Goal: Task Accomplishment & Management: Manage account settings

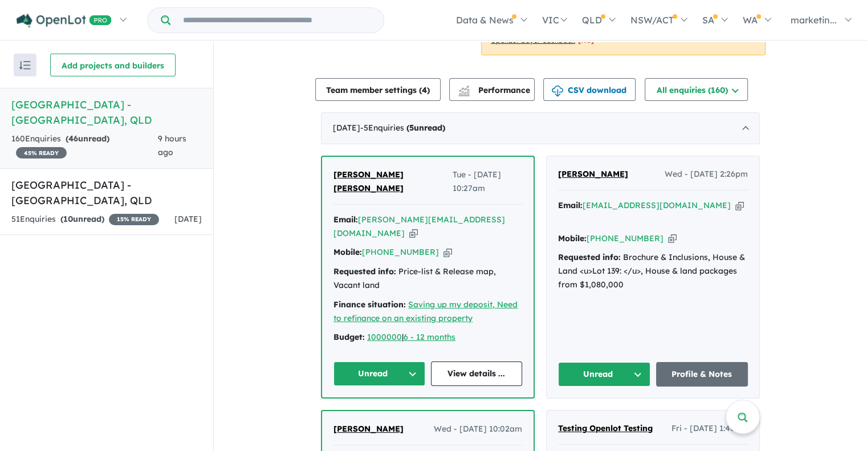
scroll to position [357, 0]
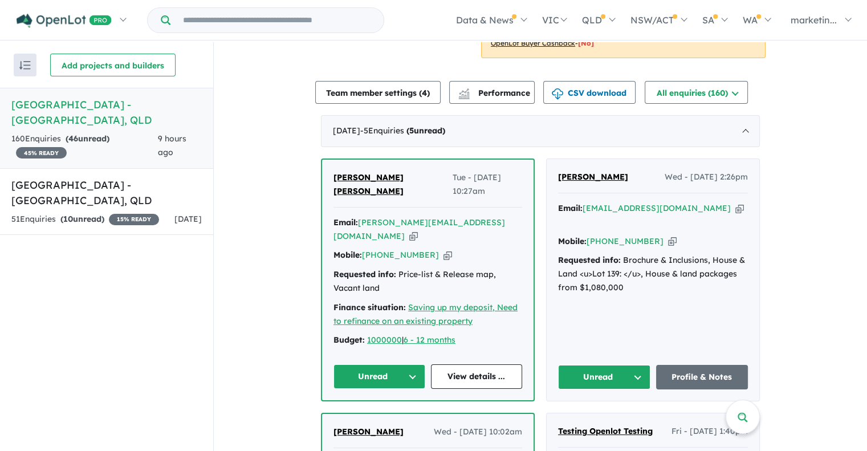
click at [406, 364] on button "Unread" at bounding box center [379, 376] width 92 height 25
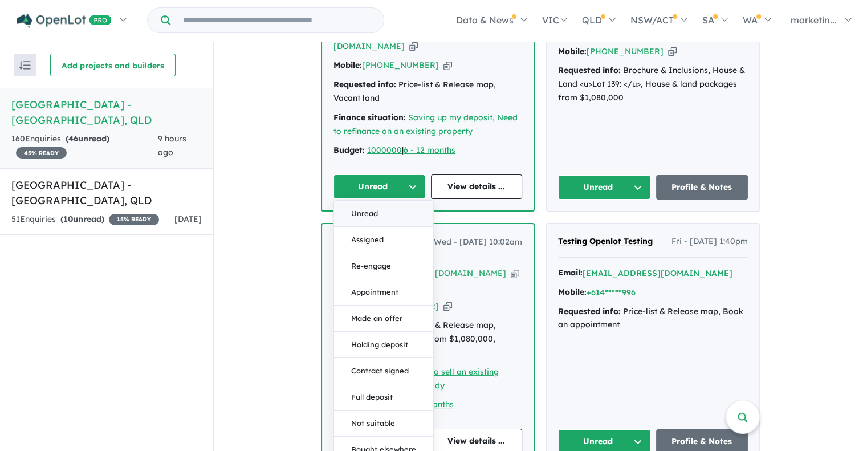
scroll to position [547, 0]
click at [400, 227] on button "Assigned" at bounding box center [383, 240] width 99 height 26
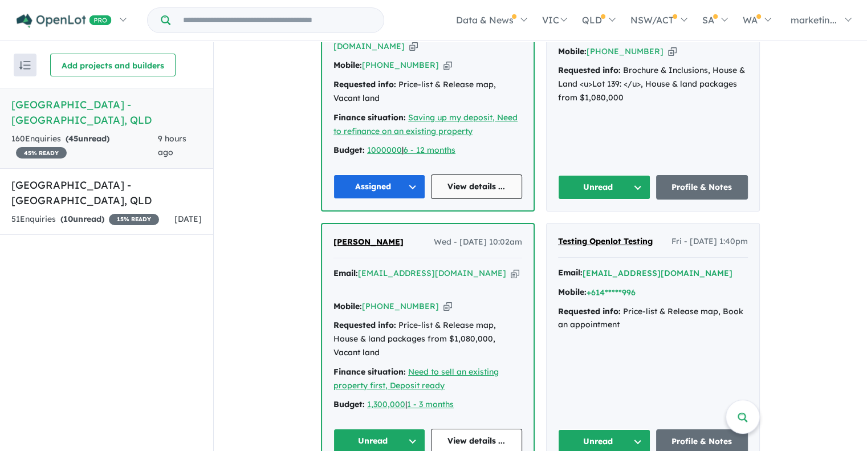
scroll to position [446, 0]
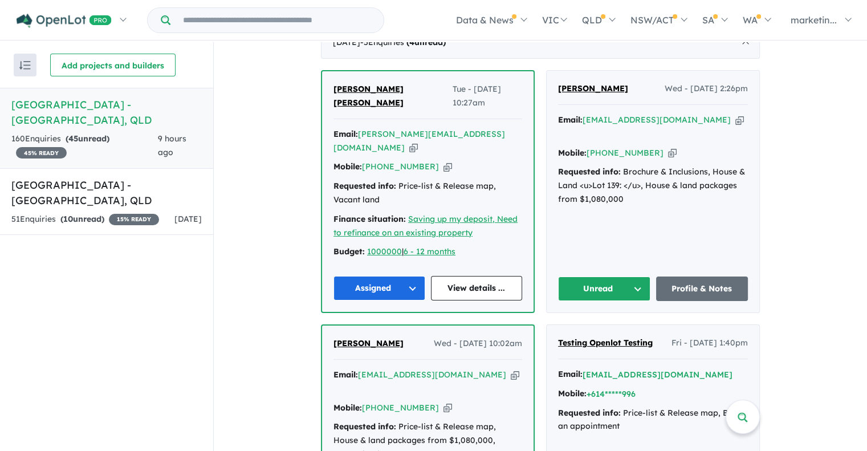
click at [413, 276] on button "Assigned" at bounding box center [379, 288] width 92 height 25
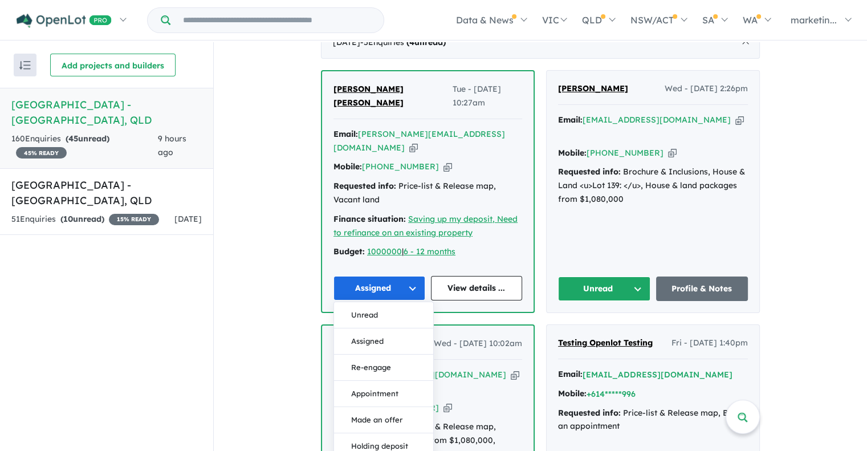
scroll to position [451, 0]
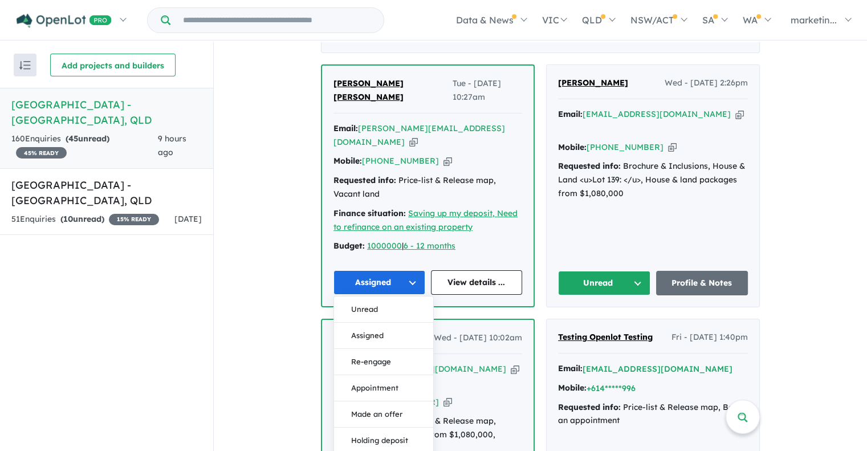
click at [454, 214] on div "Email: [PERSON_NAME][EMAIL_ADDRESS][DOMAIN_NAME] Copied! Mobile: [PHONE_NUMBER]…" at bounding box center [427, 190] width 189 height 137
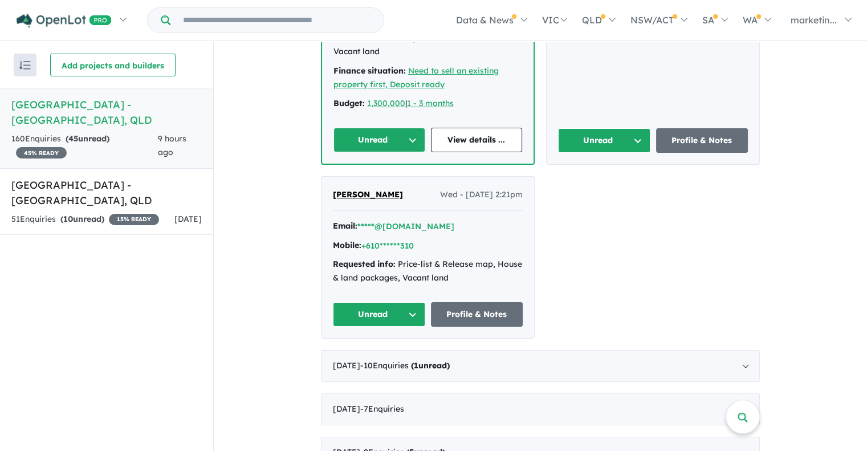
scroll to position [849, 0]
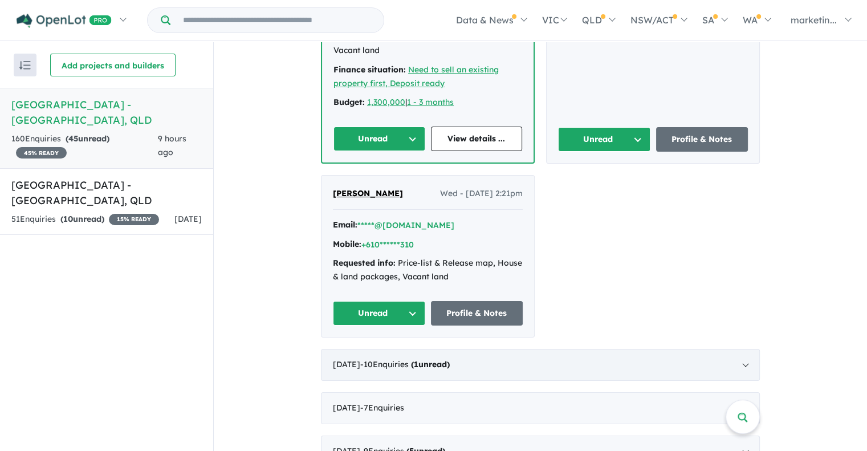
click at [450, 359] on strong "( 1 unread)" at bounding box center [430, 364] width 39 height 10
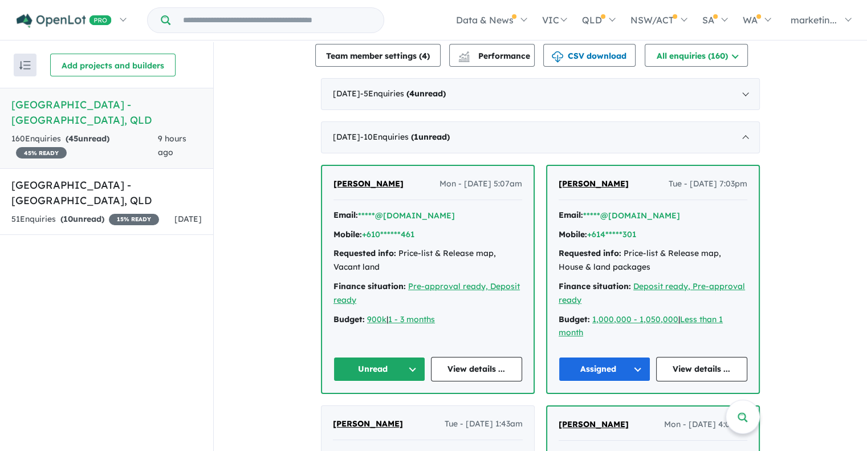
scroll to position [386, 0]
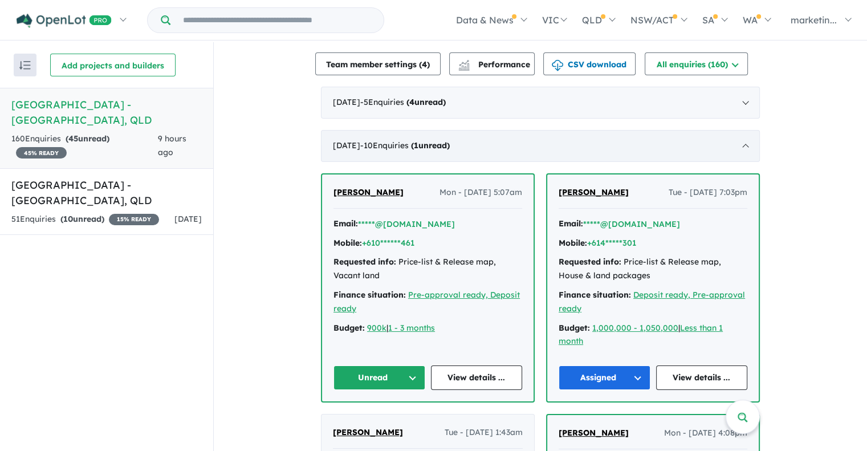
click at [555, 136] on div "[DATE] - 10 Enquir ies ( 1 unread)" at bounding box center [540, 146] width 439 height 32
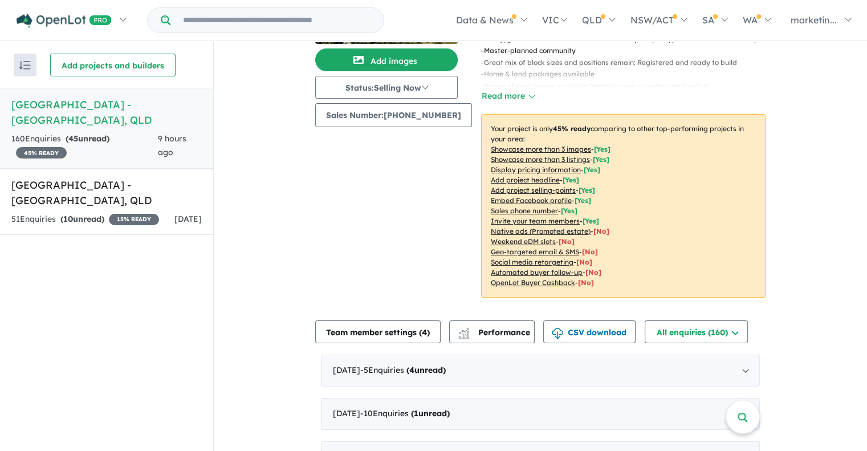
scroll to position [116, 0]
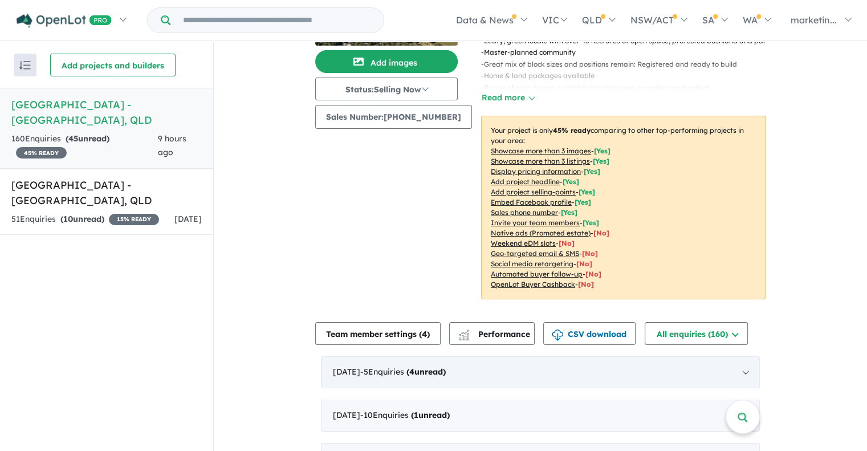
click at [506, 356] on div "[DATE] - 5 Enquir ies ( 4 unread)" at bounding box center [540, 372] width 439 height 32
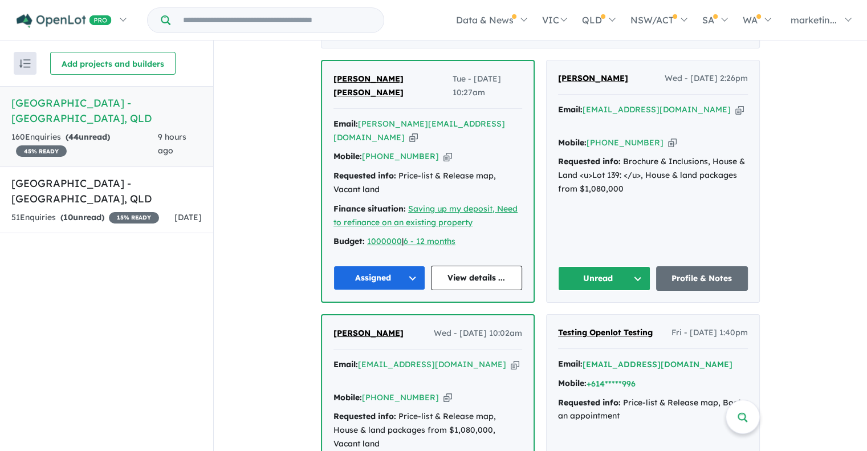
scroll to position [455, 0]
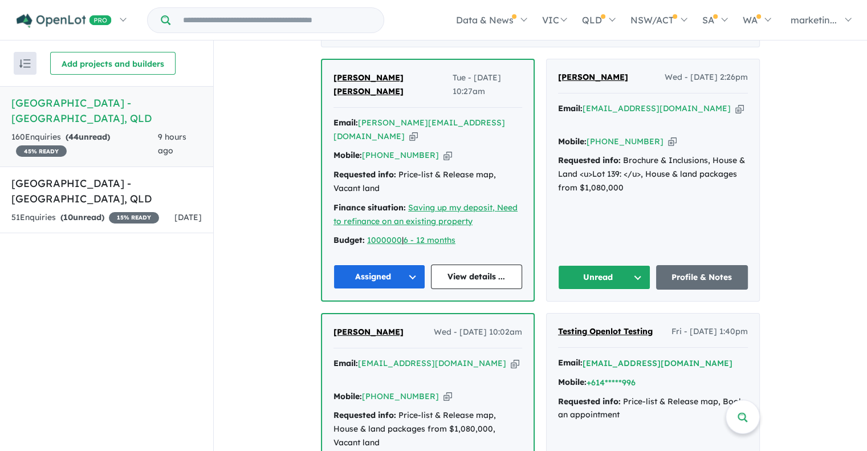
click at [735, 103] on icon "button" at bounding box center [739, 109] width 9 height 12
click at [632, 265] on button "Unread" at bounding box center [604, 277] width 92 height 25
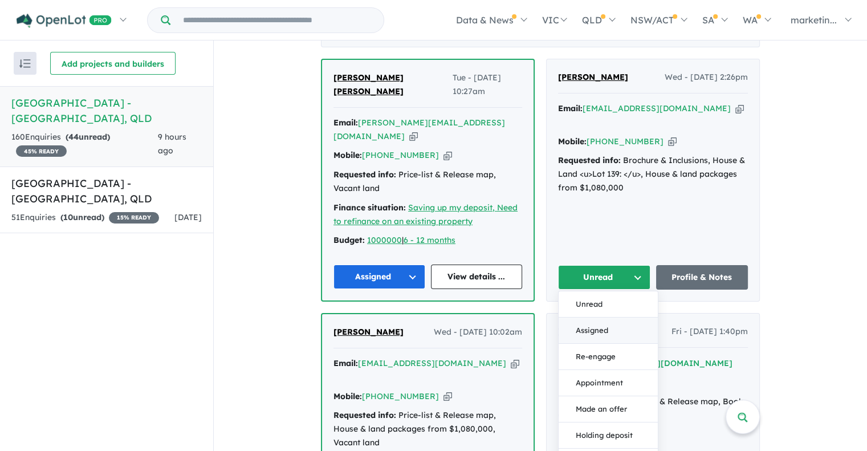
click at [627, 317] on button "Assigned" at bounding box center [608, 330] width 99 height 26
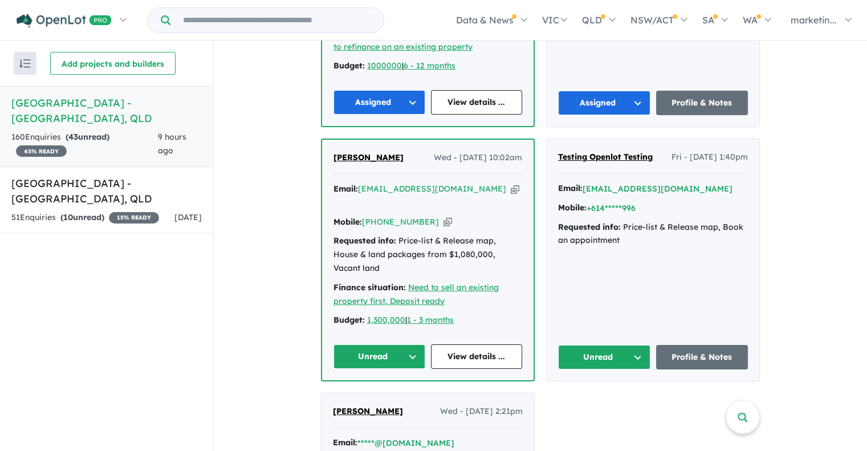
scroll to position [631, 0]
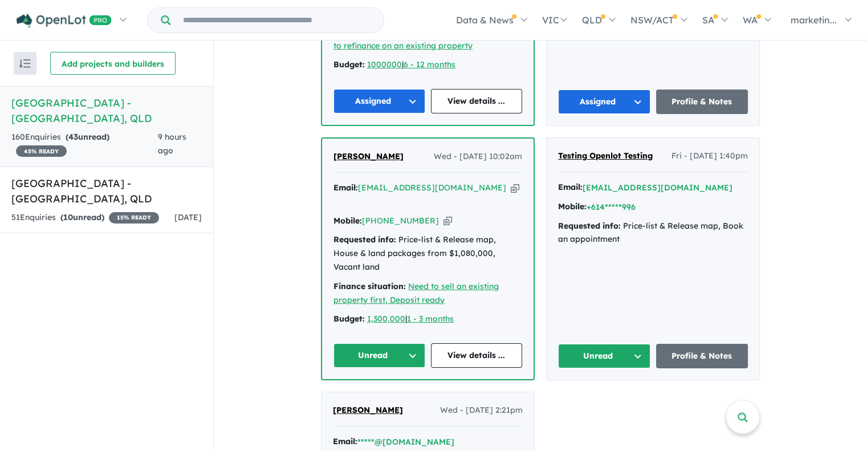
click at [626, 344] on button "Unread" at bounding box center [604, 356] width 92 height 25
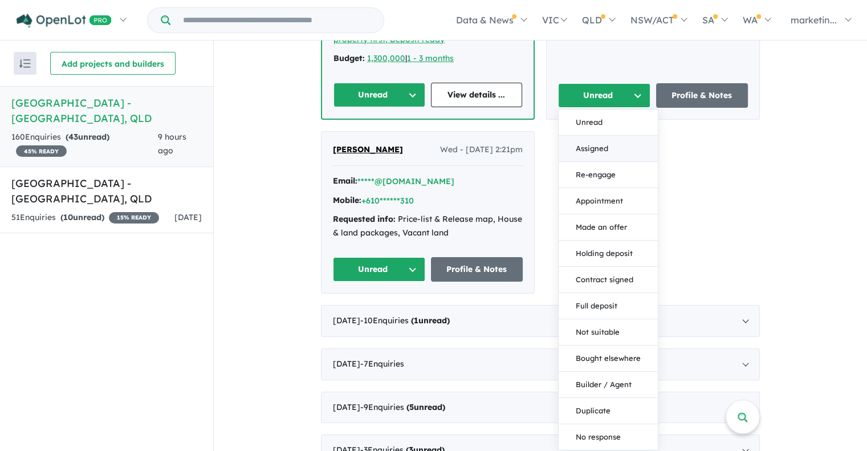
scroll to position [901, 0]
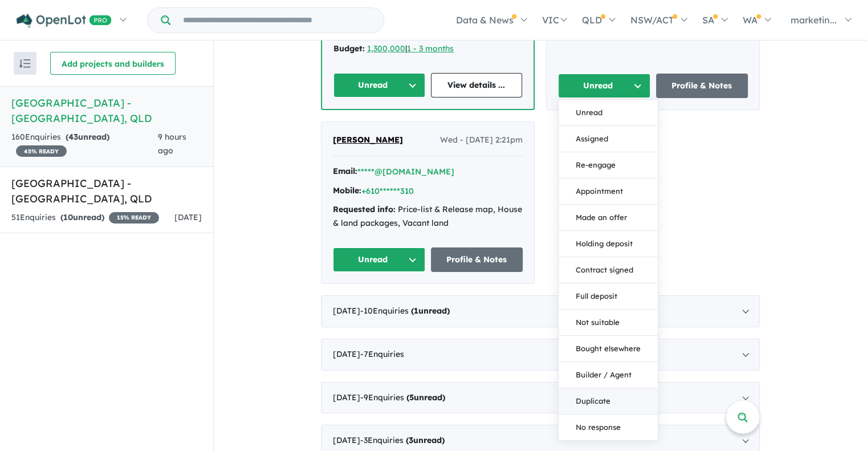
click at [630, 388] on button "Duplicate" at bounding box center [608, 401] width 99 height 26
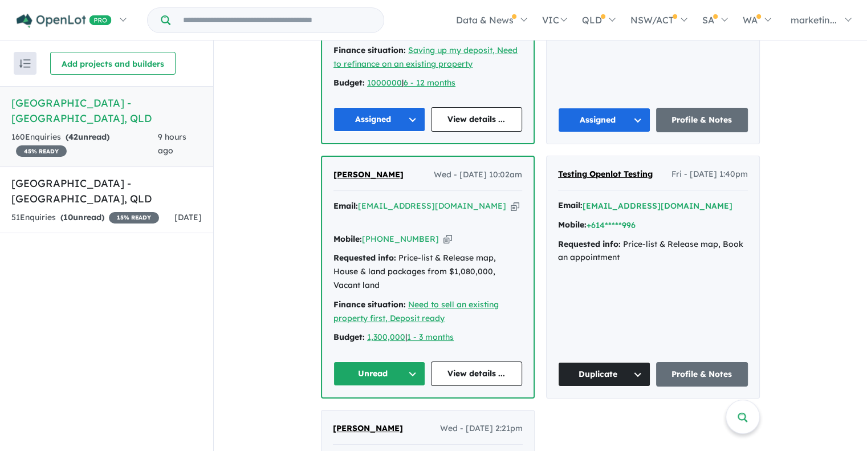
scroll to position [613, 0]
click at [511, 200] on icon "button" at bounding box center [515, 206] width 9 height 12
click at [399, 361] on button "Unread" at bounding box center [379, 373] width 92 height 25
click at [372, 414] on button "Assigned" at bounding box center [383, 427] width 99 height 26
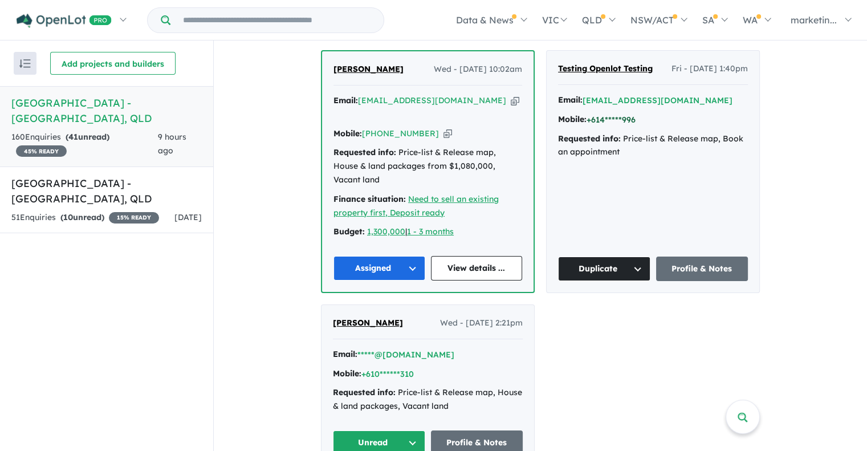
scroll to position [793, 0]
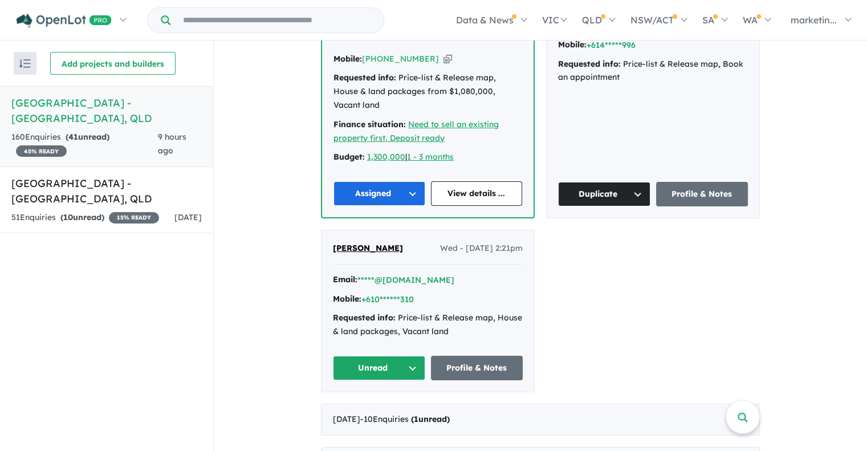
click at [419, 356] on button "Unread" at bounding box center [379, 368] width 92 height 25
click at [394, 408] on button "Assigned" at bounding box center [382, 421] width 99 height 26
click at [681, 231] on div "[PERSON_NAME] [PERSON_NAME] Tue - [DATE] 10:27am Email: [PERSON_NAME][EMAIL_ADD…" at bounding box center [540, 56] width 439 height 671
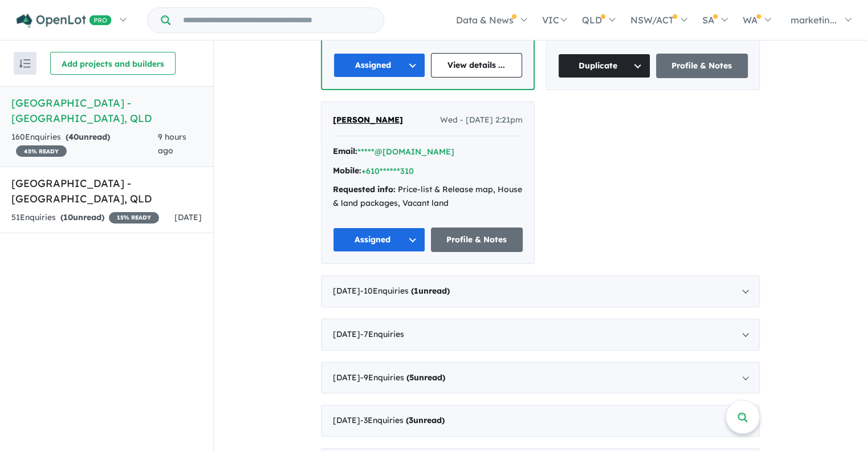
scroll to position [907, 0]
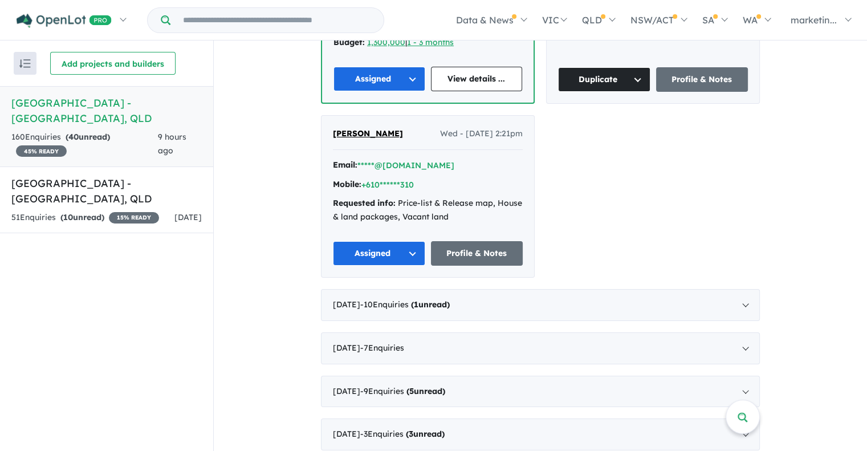
click at [636, 254] on div "[DATE] - 5 Enquir ies ( 0 unread) [PERSON_NAME] [PERSON_NAME] Tue - [DATE] 10:2…" at bounding box center [540, 438] width 439 height 1751
click at [634, 289] on div "[DATE] - 10 Enquir ies ( 1 unread)" at bounding box center [540, 305] width 439 height 32
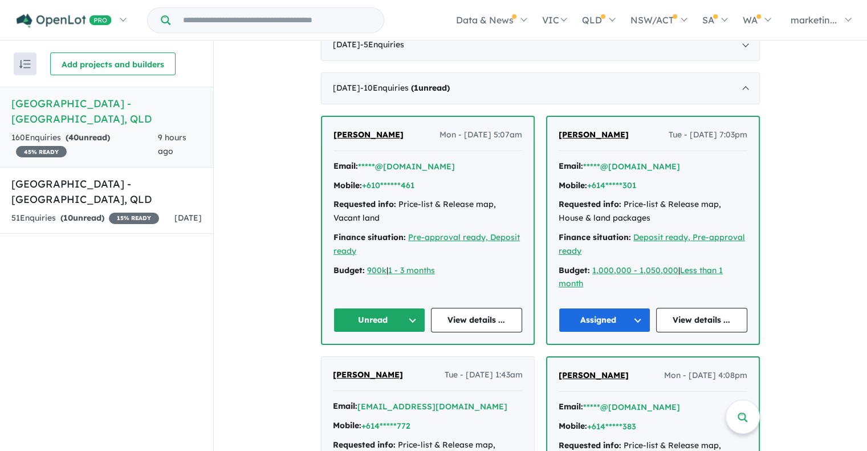
scroll to position [452, 0]
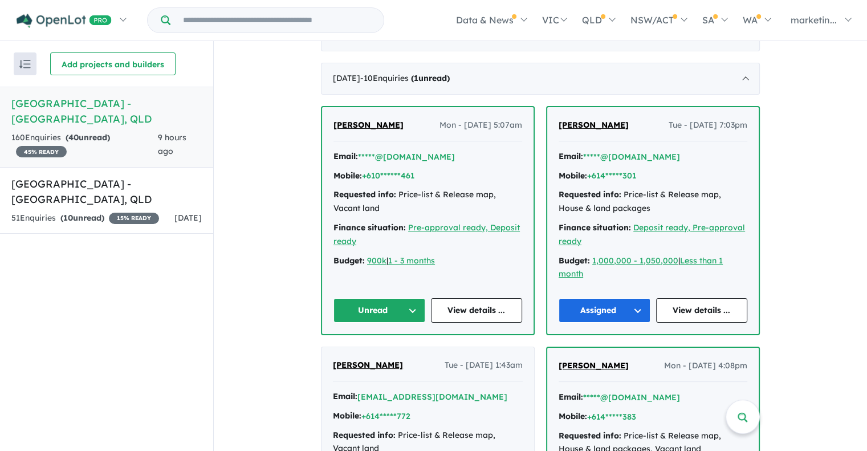
click at [396, 300] on button "Unread" at bounding box center [379, 310] width 92 height 25
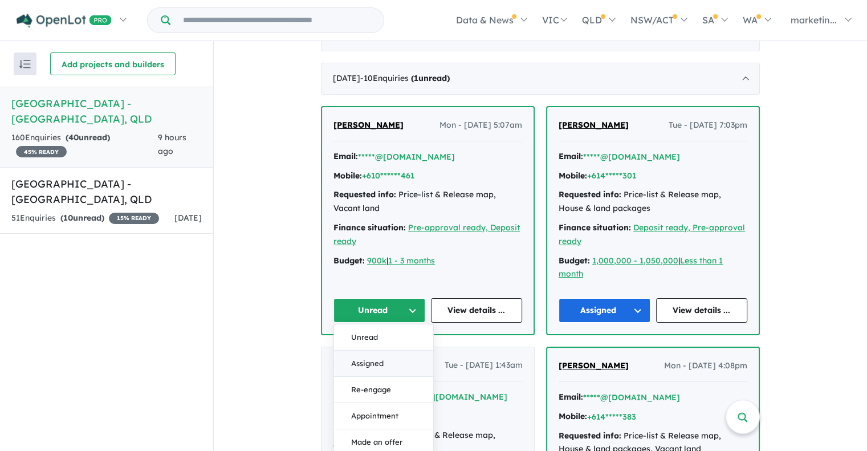
click at [379, 351] on button "Assigned" at bounding box center [383, 364] width 99 height 26
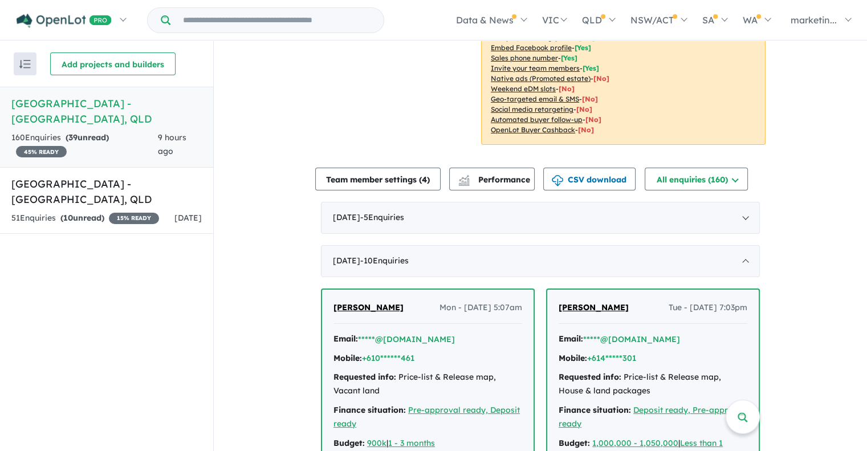
scroll to position [271, 0]
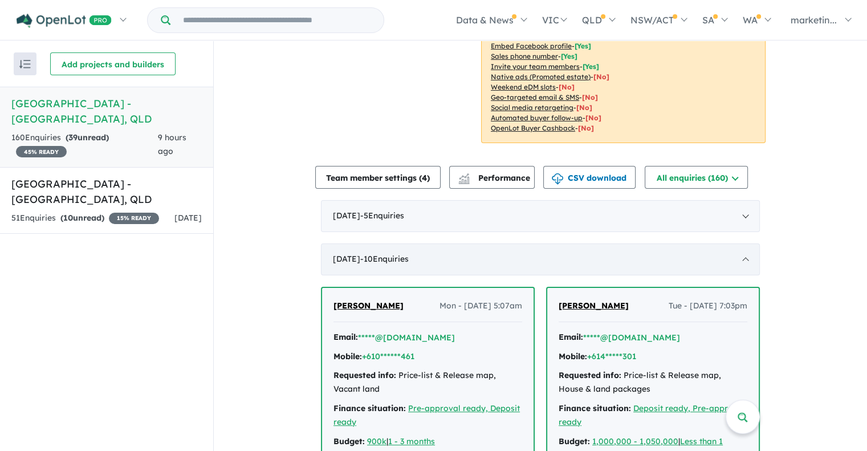
click at [377, 243] on div "[DATE] - 10 Enquir ies ( 0 unread)" at bounding box center [540, 259] width 439 height 32
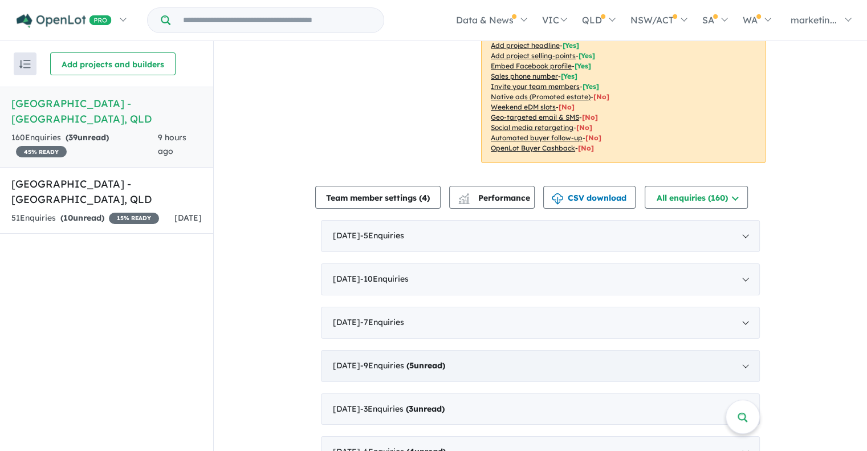
scroll to position [0, 0]
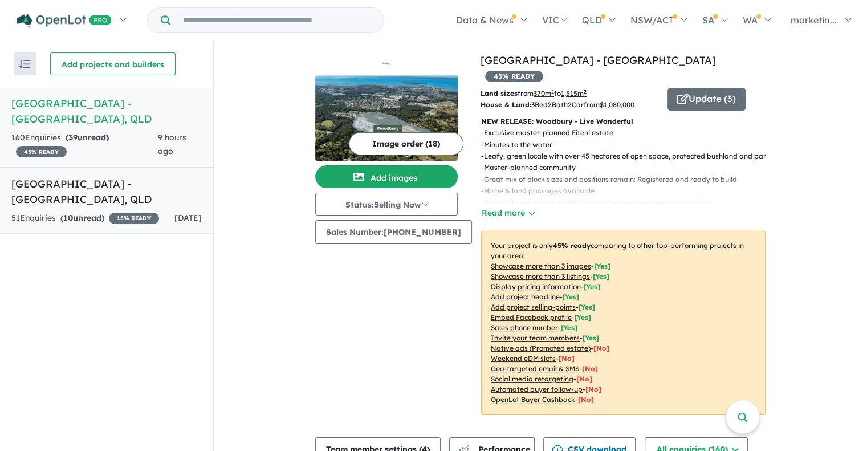
click at [138, 183] on h5 "[GEOGRAPHIC_DATA] - [GEOGRAPHIC_DATA] , [GEOGRAPHIC_DATA]" at bounding box center [106, 191] width 190 height 31
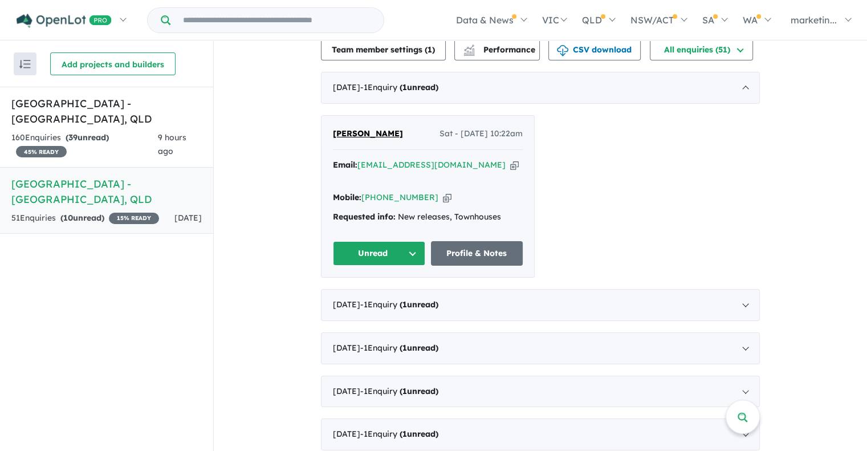
scroll to position [391, 0]
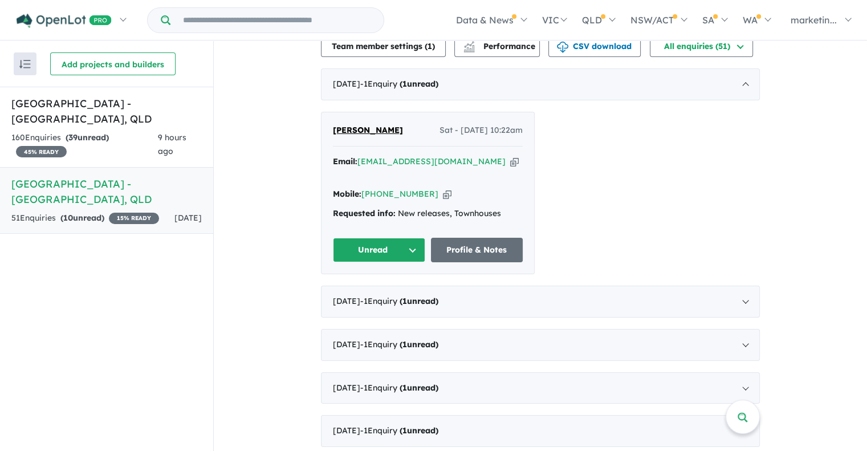
click at [510, 156] on icon "button" at bounding box center [514, 162] width 9 height 12
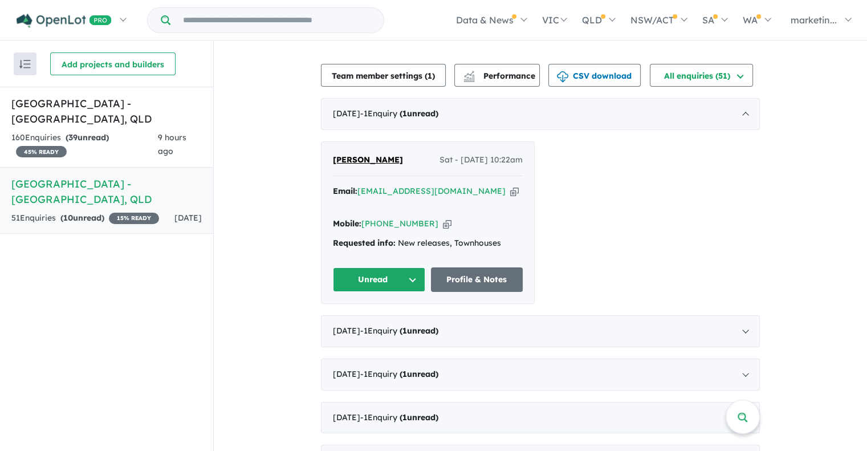
scroll to position [360, 0]
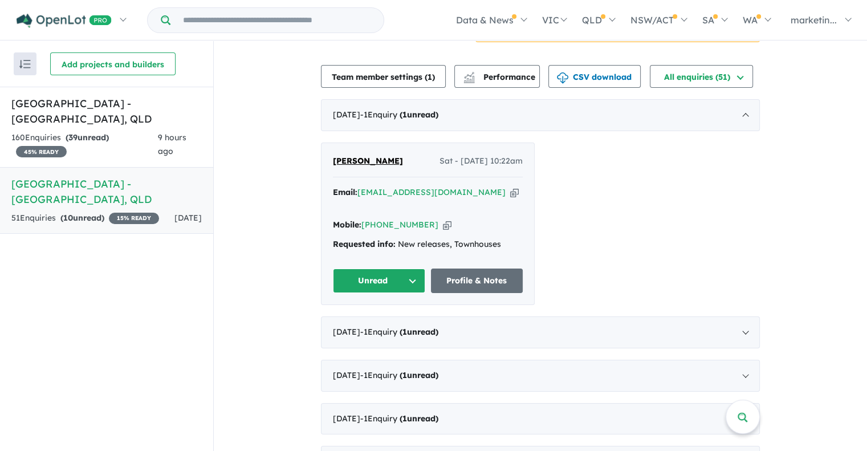
click at [389, 156] on span "[PERSON_NAME]" at bounding box center [368, 161] width 70 height 10
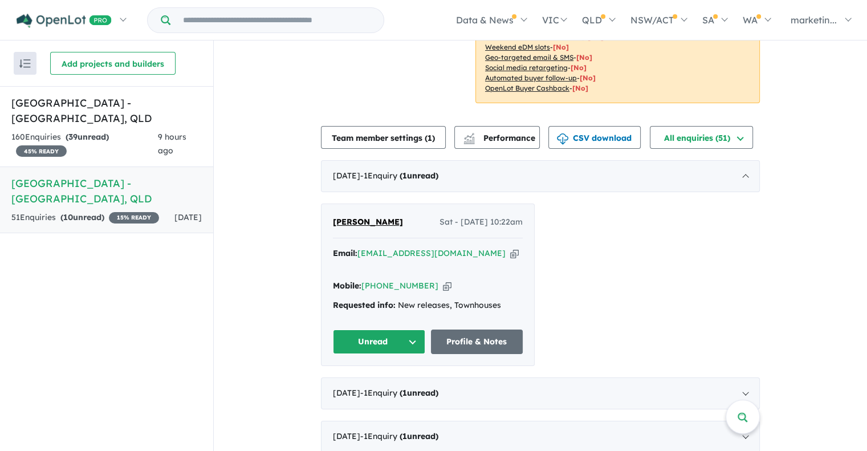
scroll to position [298, 0]
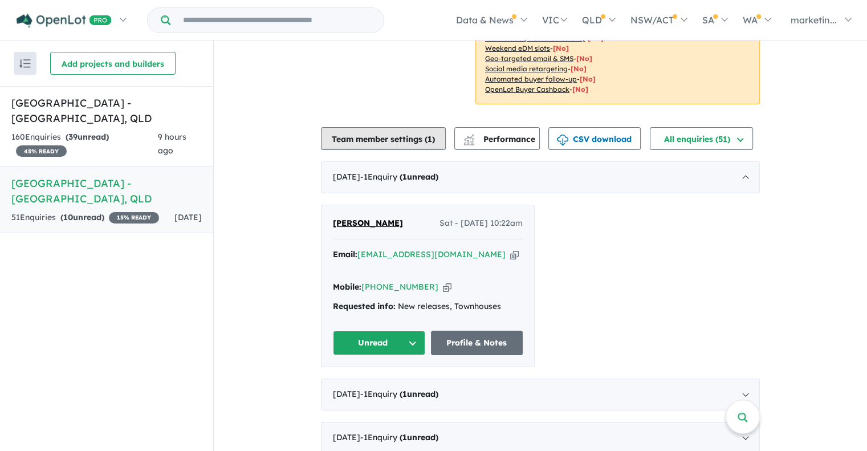
click at [434, 127] on button "Team member settings ( 1 )" at bounding box center [383, 138] width 125 height 23
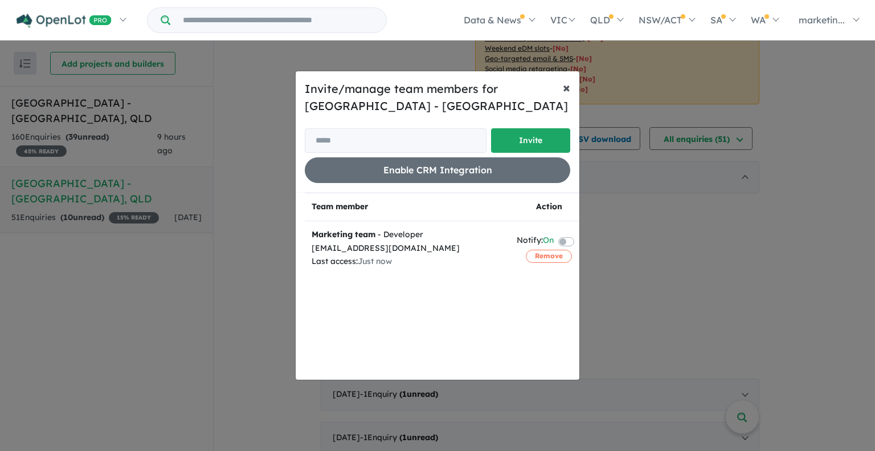
click at [563, 82] on span "×" at bounding box center [566, 87] width 7 height 17
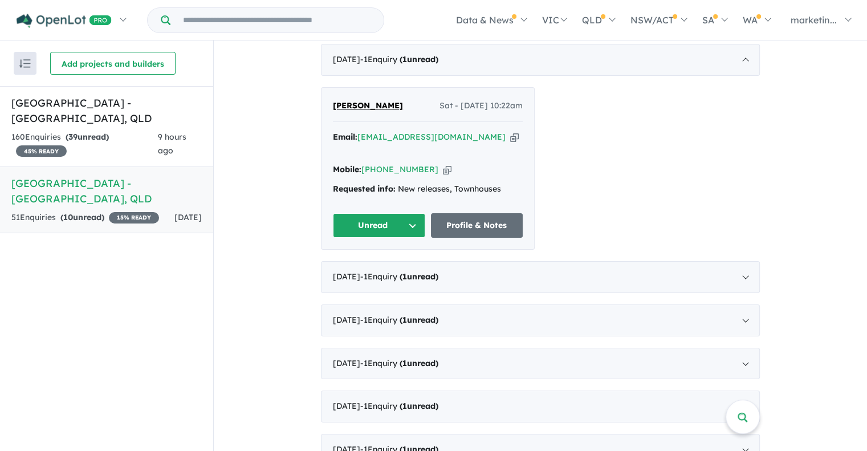
scroll to position [415, 0]
click at [510, 131] on icon "button" at bounding box center [514, 137] width 9 height 12
click at [392, 100] on span "[PERSON_NAME]" at bounding box center [368, 105] width 70 height 10
drag, startPoint x: 402, startPoint y: 86, endPoint x: 331, endPoint y: 85, distance: 71.8
click at [333, 99] on div "[PERSON_NAME] - [DATE] 10:22am" at bounding box center [428, 110] width 190 height 23
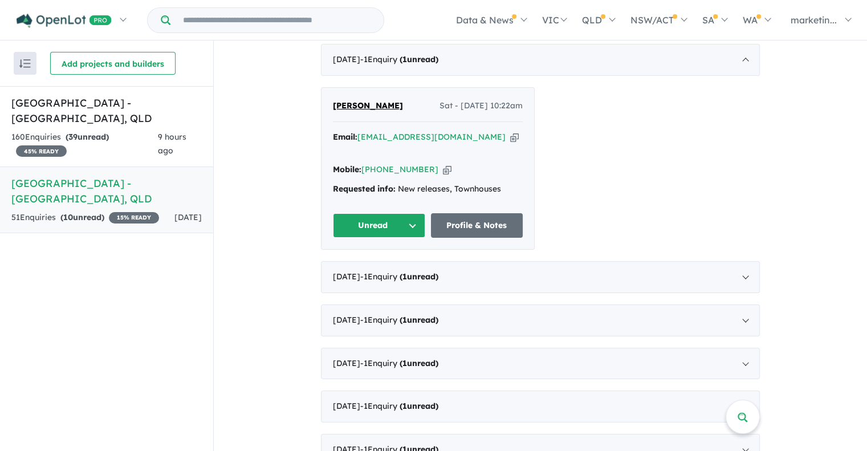
copy span "[PERSON_NAME]"
click at [443, 164] on icon "button" at bounding box center [447, 170] width 9 height 12
copy span "[PERSON_NAME]"
click at [406, 213] on button "Unread" at bounding box center [379, 225] width 92 height 25
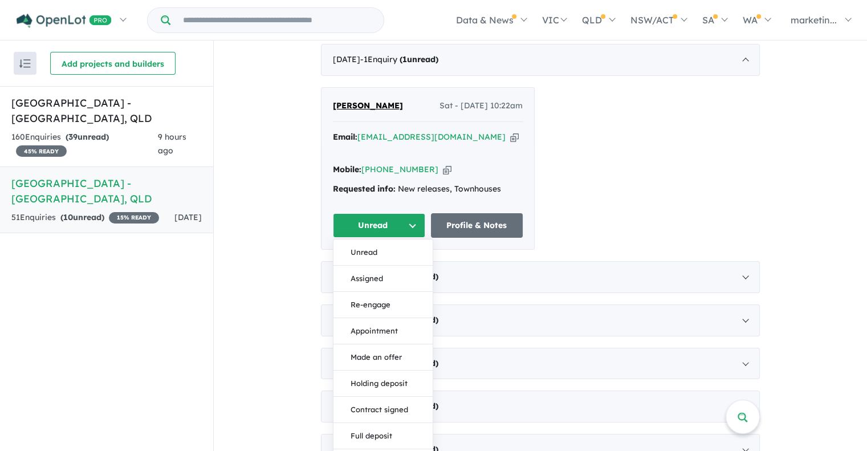
click at [549, 164] on div "[PERSON_NAME] - [DATE] 10:22am Email: [EMAIL_ADDRESS][DOMAIN_NAME] Copied! Mobi…" at bounding box center [540, 168] width 439 height 162
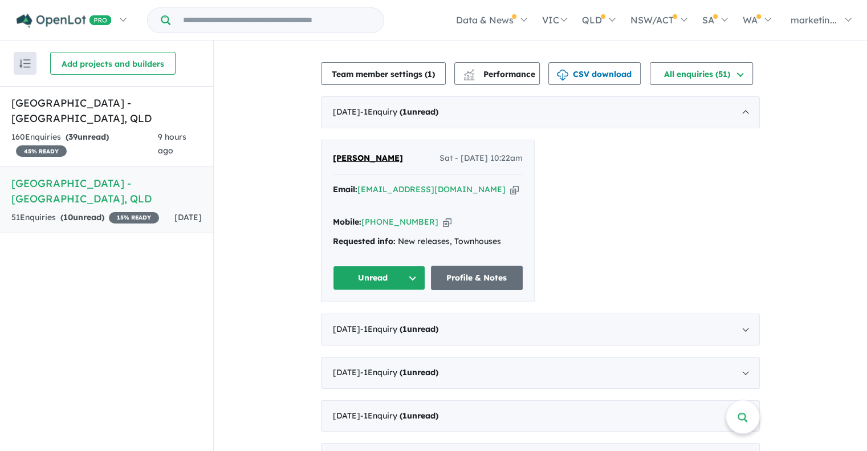
scroll to position [375, 0]
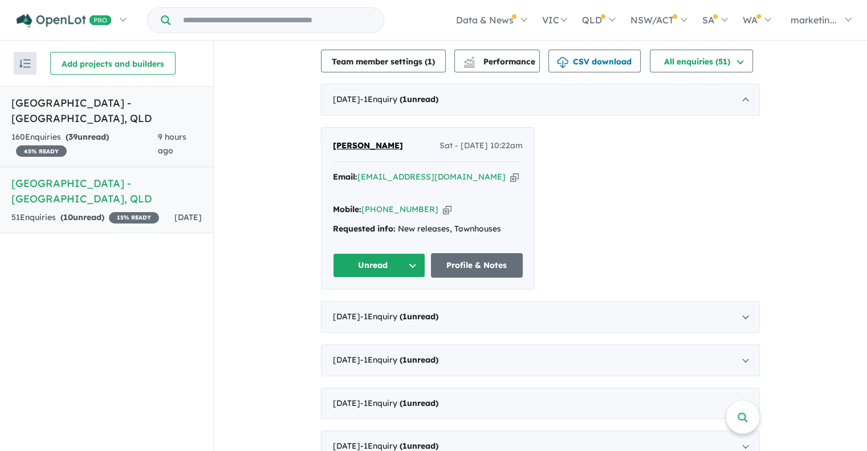
click at [188, 119] on h5 "[GEOGRAPHIC_DATA] - [GEOGRAPHIC_DATA] , [GEOGRAPHIC_DATA]" at bounding box center [106, 110] width 190 height 31
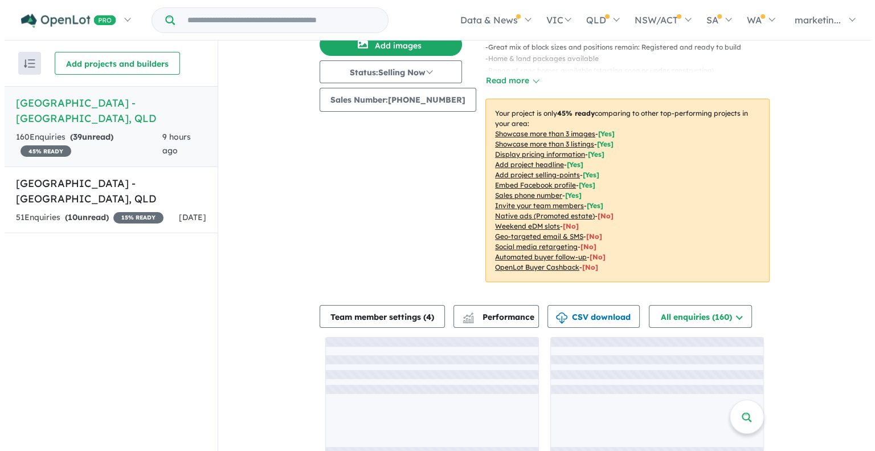
scroll to position [142, 0]
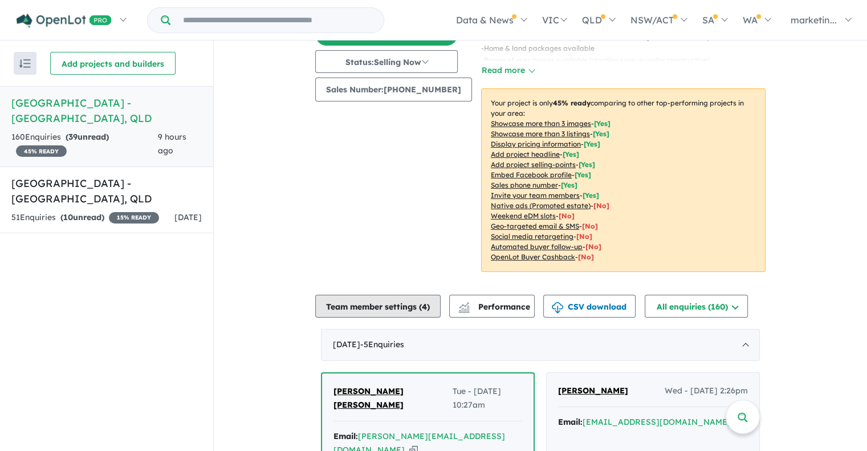
click at [420, 295] on button "Team member settings ( 4 )" at bounding box center [377, 306] width 125 height 23
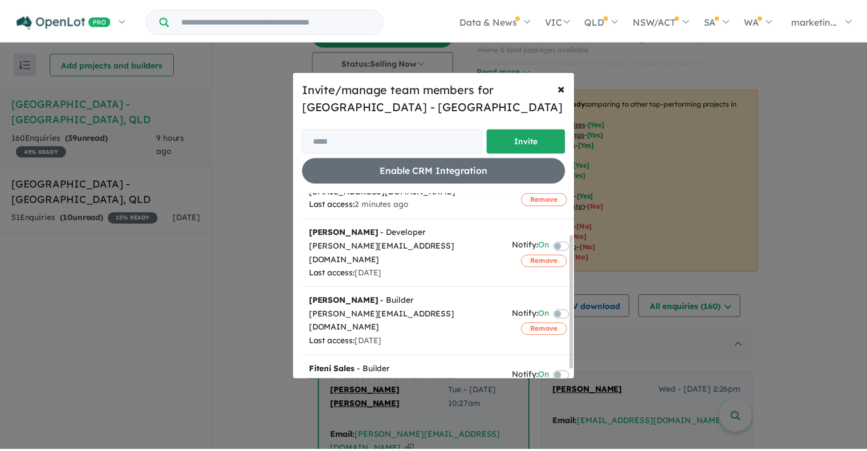
scroll to position [69, 0]
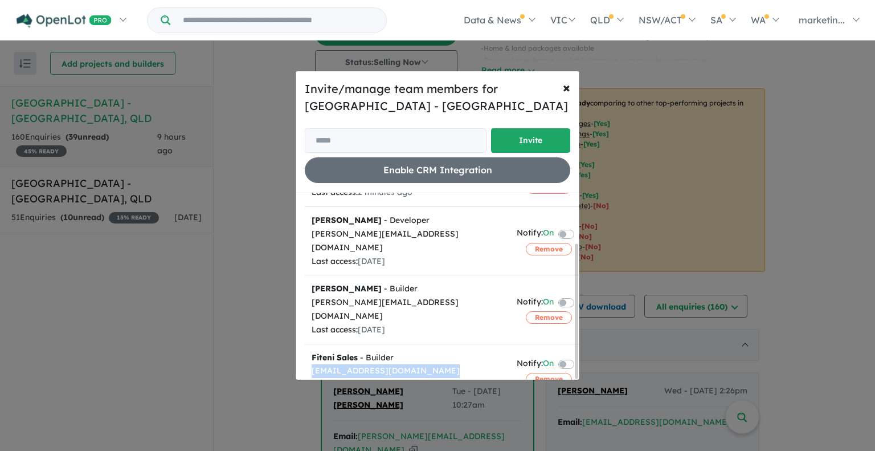
drag, startPoint x: 437, startPoint y: 343, endPoint x: 312, endPoint y: 348, distance: 124.9
click at [312, 364] on div "[EMAIL_ADDRESS][DOMAIN_NAME]" at bounding box center [408, 371] width 192 height 14
copy div "[EMAIL_ADDRESS][DOMAIN_NAME]"
click at [564, 95] on button "× Close" at bounding box center [567, 87] width 26 height 32
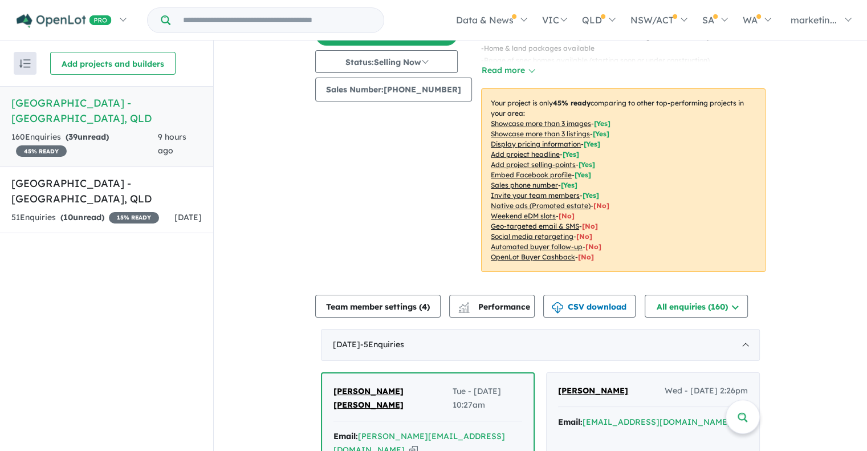
scroll to position [123, 0]
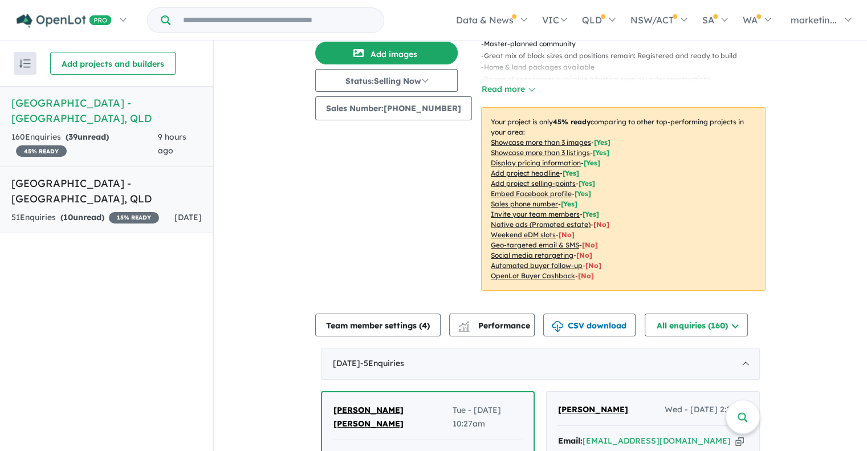
click at [180, 212] on span "[DATE]" at bounding box center [187, 217] width 27 height 10
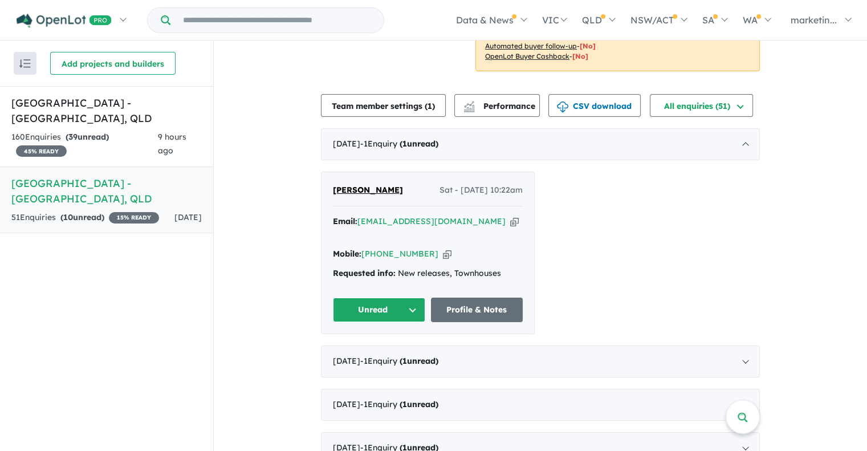
scroll to position [335, 0]
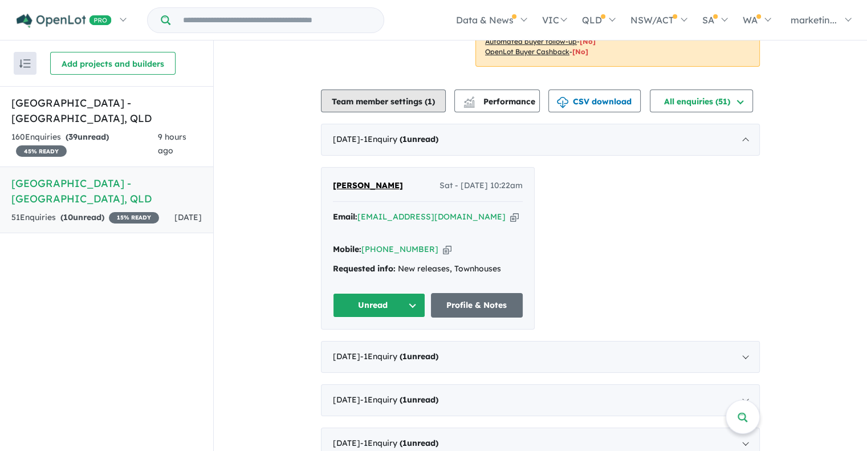
click at [422, 89] on button "Team member settings ( 1 )" at bounding box center [383, 100] width 125 height 23
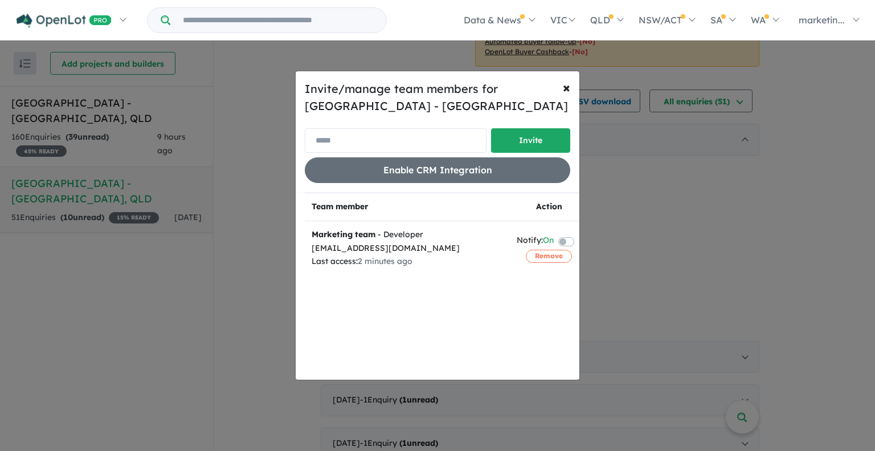
click at [444, 144] on input "email" at bounding box center [396, 140] width 182 height 25
paste input "**********"
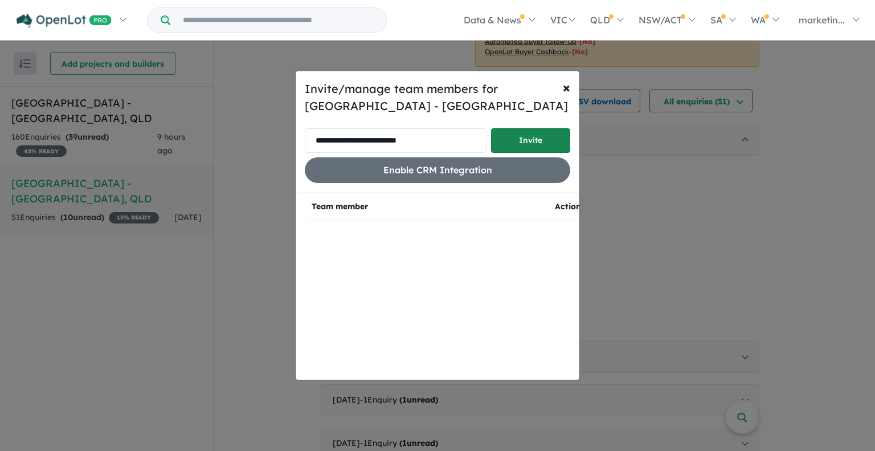
type input "**********"
click at [530, 137] on button "Invite" at bounding box center [530, 140] width 79 height 25
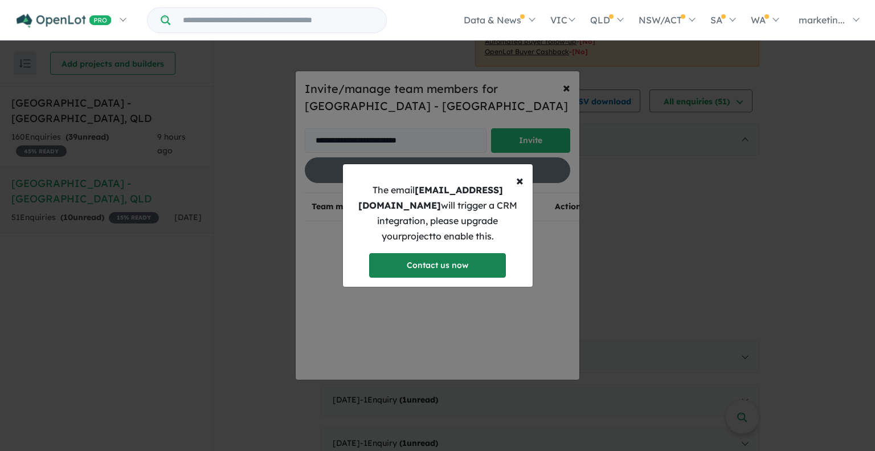
click at [457, 266] on link "Contact us now" at bounding box center [437, 265] width 137 height 25
click at [518, 188] on span "×" at bounding box center [519, 180] width 7 height 17
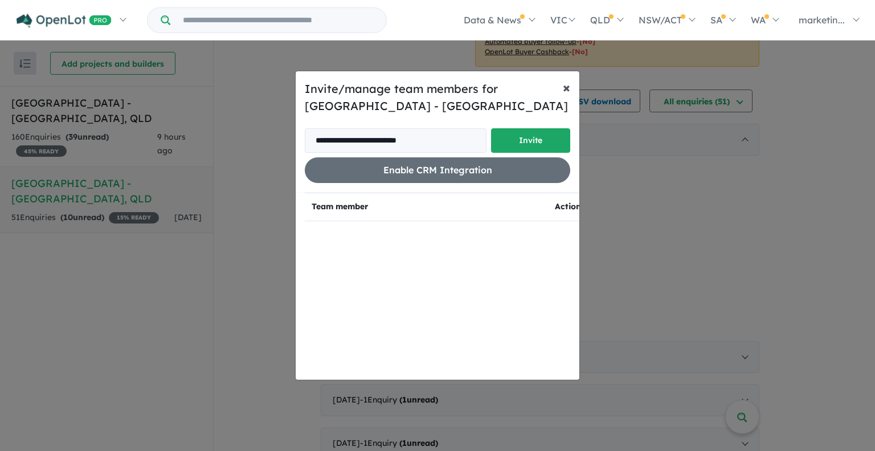
click at [563, 97] on button "× Close" at bounding box center [567, 87] width 26 height 32
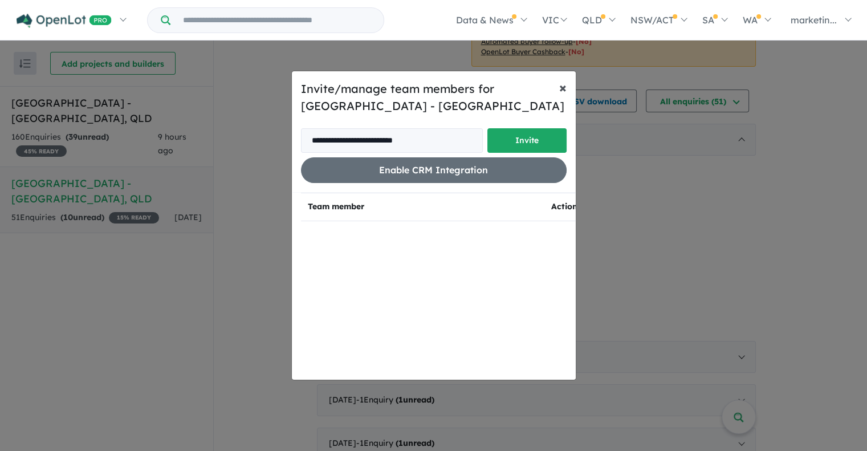
click at [563, 97] on div "View 2 projects in your account [GEOGRAPHIC_DATA] - [GEOGRAPHIC_DATA] 15 % READ…" at bounding box center [536, 433] width 439 height 1456
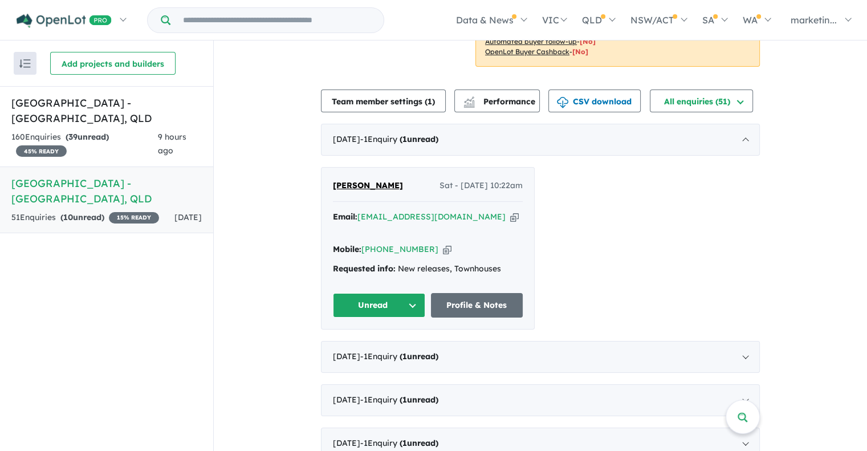
click at [604, 214] on div "[PERSON_NAME] - [DATE] 10:22am Email: [EMAIL_ADDRESS][DOMAIN_NAME] Copied! Mobi…" at bounding box center [540, 248] width 439 height 162
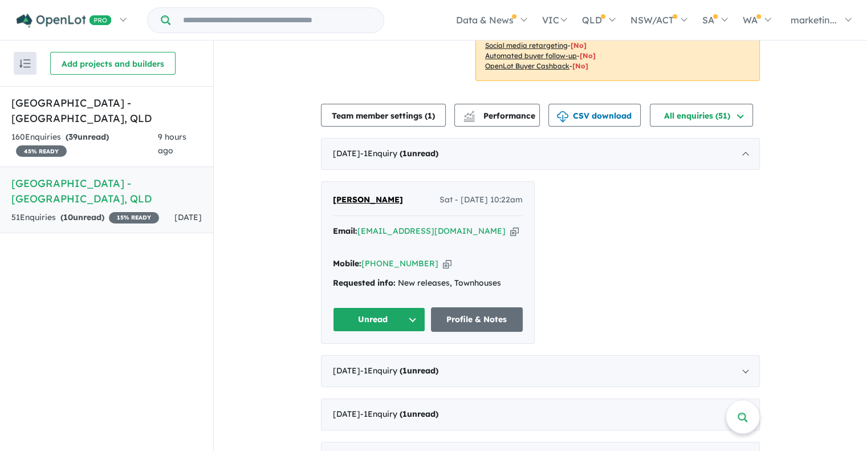
scroll to position [321, 0]
click at [380, 307] on button "Unread" at bounding box center [379, 319] width 92 height 25
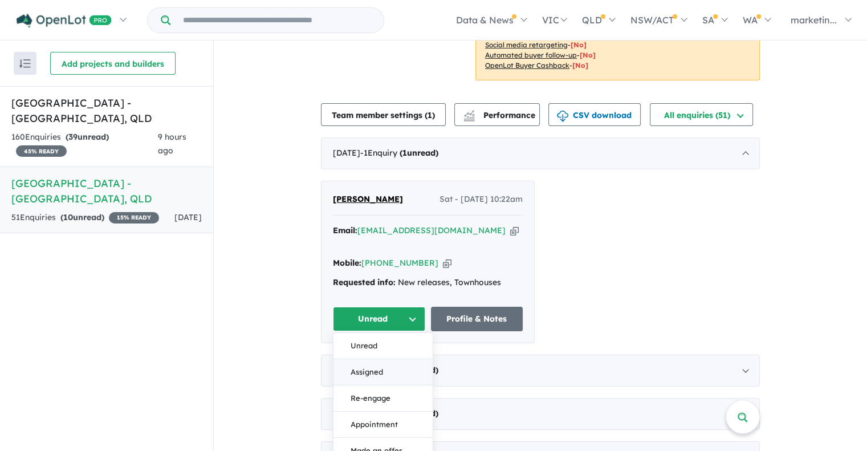
click at [389, 359] on button "Assigned" at bounding box center [382, 372] width 99 height 26
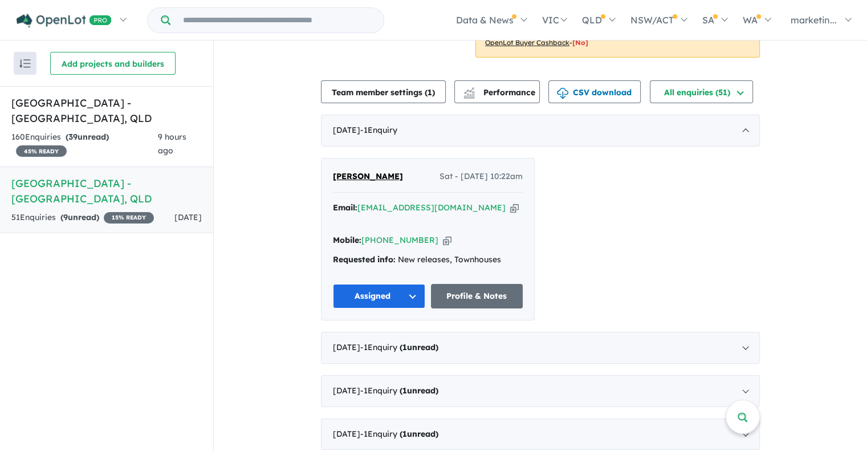
scroll to position [345, 0]
click at [537, 331] on div "[DATE] - 1 Enquir y ( 1 unread)" at bounding box center [540, 347] width 439 height 32
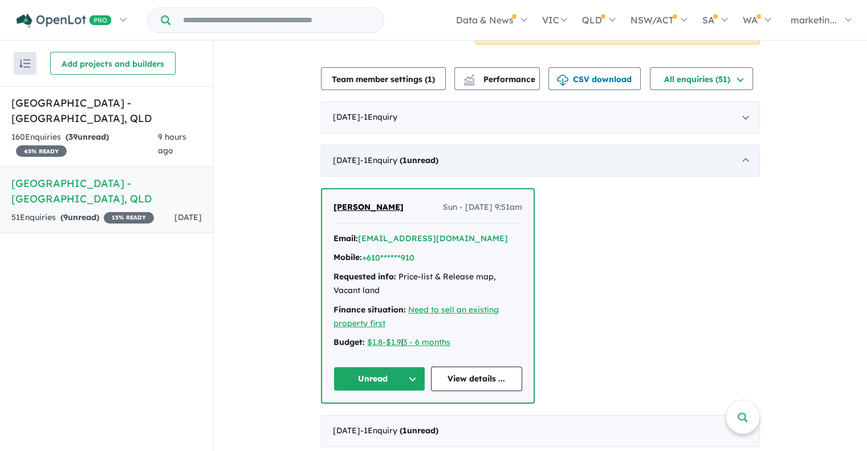
scroll to position [357, 0]
click at [537, 307] on div "[PERSON_NAME] - [DATE] 9:51am Email: [EMAIL_ADDRESS][DOMAIN_NAME] Mobile: +610*…" at bounding box center [540, 295] width 439 height 215
click at [474, 150] on div "[DATE] - 1 Enquir y ( 1 unread)" at bounding box center [540, 161] width 439 height 32
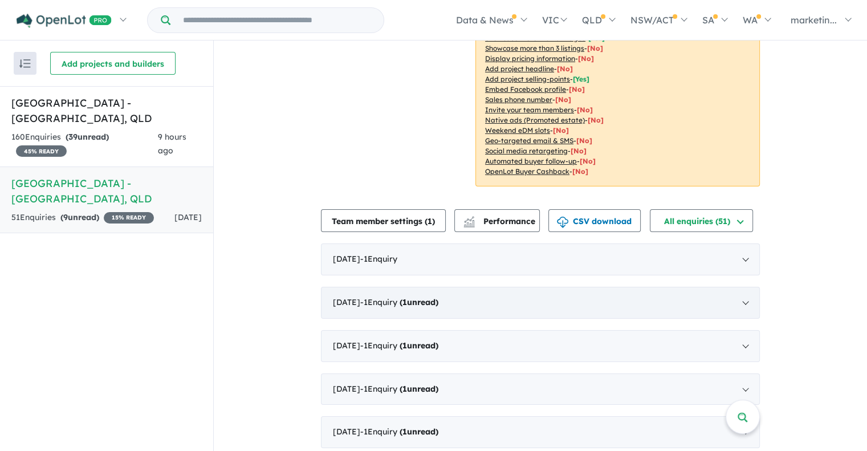
scroll to position [215, 0]
click at [457, 296] on div "[DATE] - 1 Enquir y ( 1 unread)" at bounding box center [540, 303] width 439 height 32
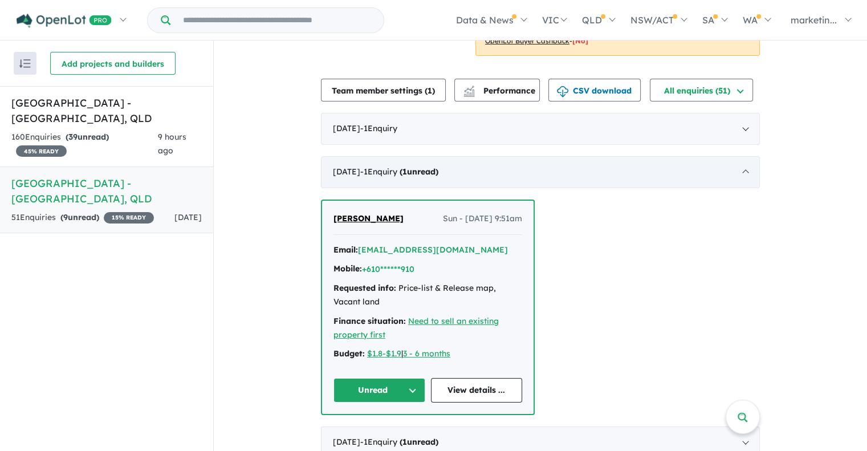
scroll to position [369, 0]
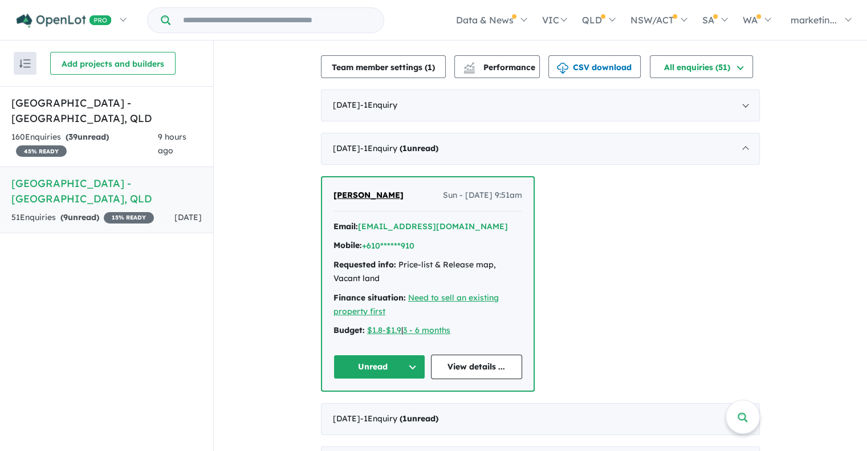
click at [398, 360] on button "Unread" at bounding box center [379, 367] width 92 height 25
click at [392, 407] on button "Assigned" at bounding box center [383, 420] width 99 height 26
click at [518, 142] on div "[DATE] - 1 Enquir y ( 0 unread)" at bounding box center [540, 149] width 439 height 32
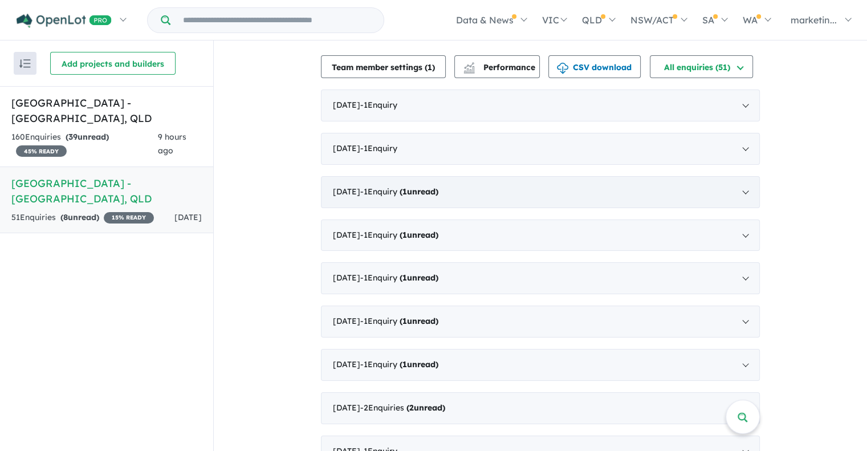
click at [438, 186] on strong "( 1 unread)" at bounding box center [419, 191] width 39 height 10
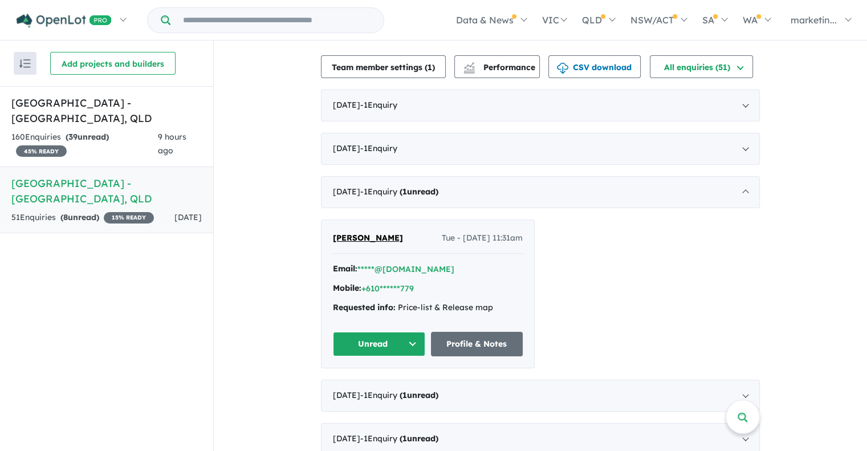
click at [390, 332] on button "Unread" at bounding box center [379, 344] width 92 height 25
click at [391, 384] on button "Assigned" at bounding box center [382, 397] width 99 height 26
click at [144, 125] on h5 "[GEOGRAPHIC_DATA] - [GEOGRAPHIC_DATA] , [GEOGRAPHIC_DATA]" at bounding box center [106, 110] width 190 height 31
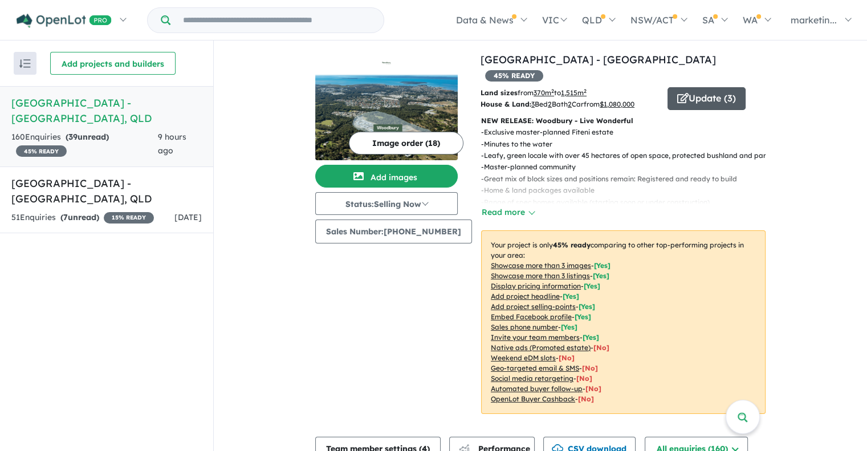
click at [683, 87] on button "Update ( 3 )" at bounding box center [706, 98] width 78 height 23
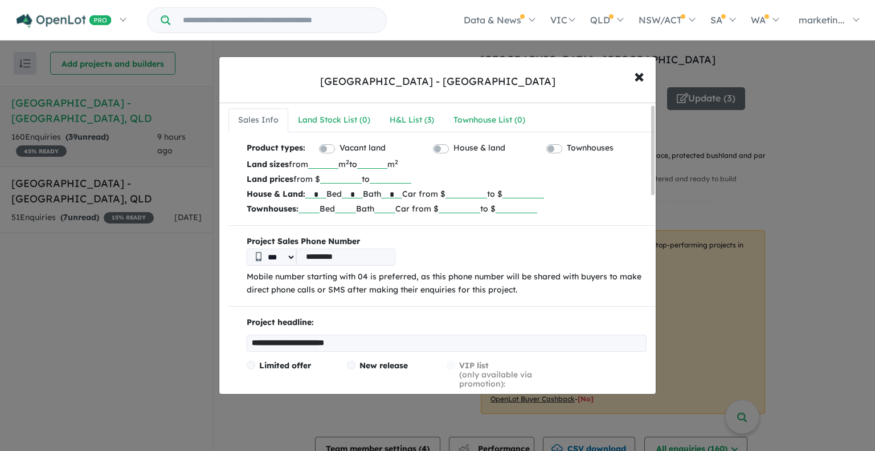
scroll to position [5, 0]
drag, startPoint x: 408, startPoint y: 159, endPoint x: 363, endPoint y: 159, distance: 45.0
click at [363, 159] on p "Land sizes from *** m 2 to **** m 2" at bounding box center [447, 163] width 400 height 15
click at [388, 159] on input "****" at bounding box center [372, 162] width 30 height 11
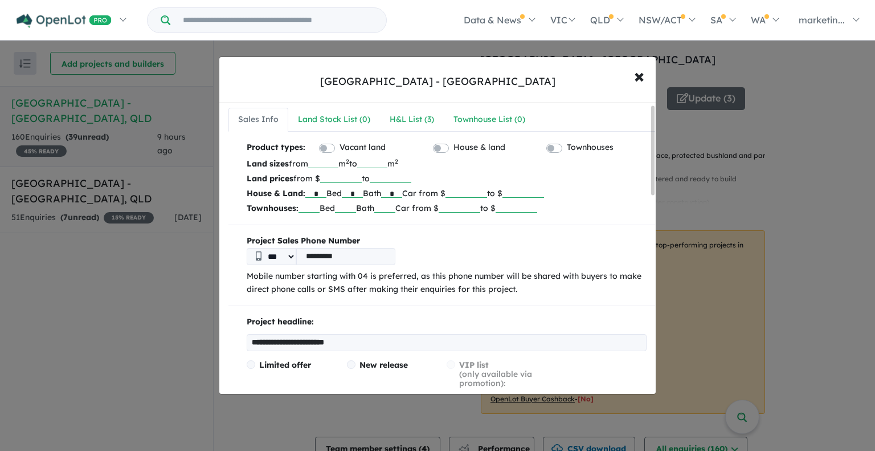
drag, startPoint x: 402, startPoint y: 160, endPoint x: 353, endPoint y: 157, distance: 49.1
click at [353, 157] on p "Land sizes from *** m 2 to **** m 2" at bounding box center [447, 163] width 400 height 15
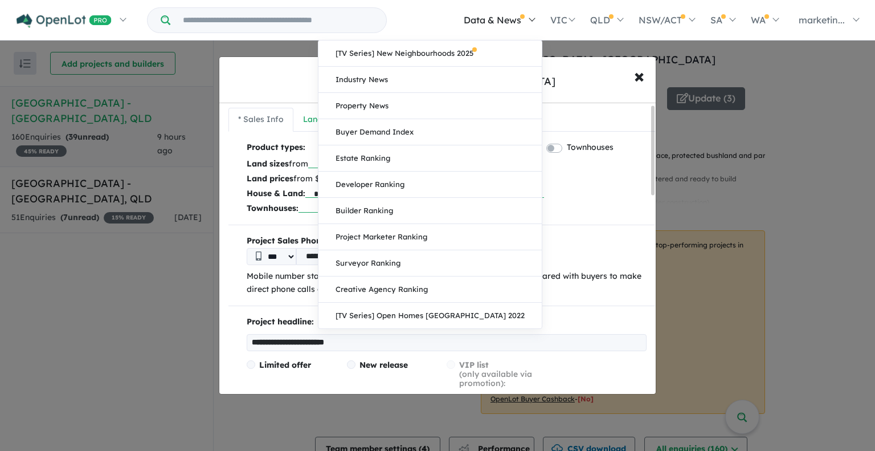
type input "****"
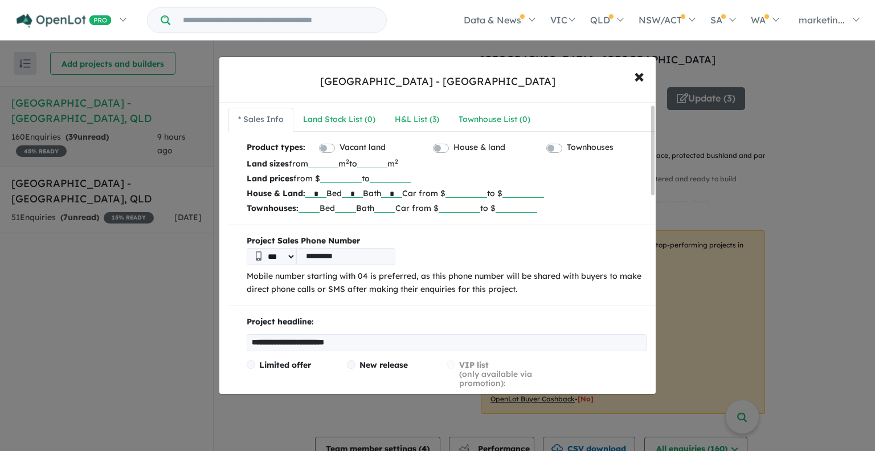
drag, startPoint x: 341, startPoint y: 166, endPoint x: 286, endPoint y: 160, distance: 55.6
click at [286, 160] on p "Land sizes from *** m 2 to **** m 2" at bounding box center [447, 163] width 400 height 15
click at [286, 160] on b "Land sizes" at bounding box center [268, 163] width 42 height 10
drag, startPoint x: 341, startPoint y: 166, endPoint x: 301, endPoint y: 157, distance: 40.9
click at [301, 157] on p "Land sizes from *** m 2 to **** m 2" at bounding box center [447, 163] width 400 height 15
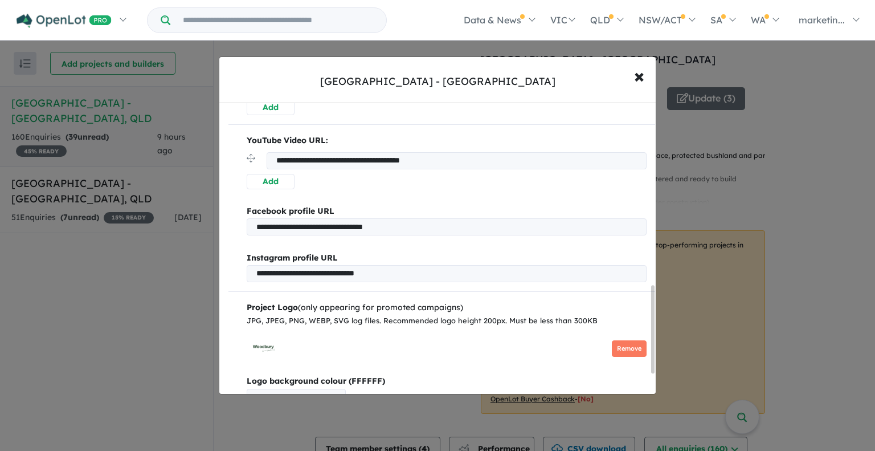
scroll to position [678, 0]
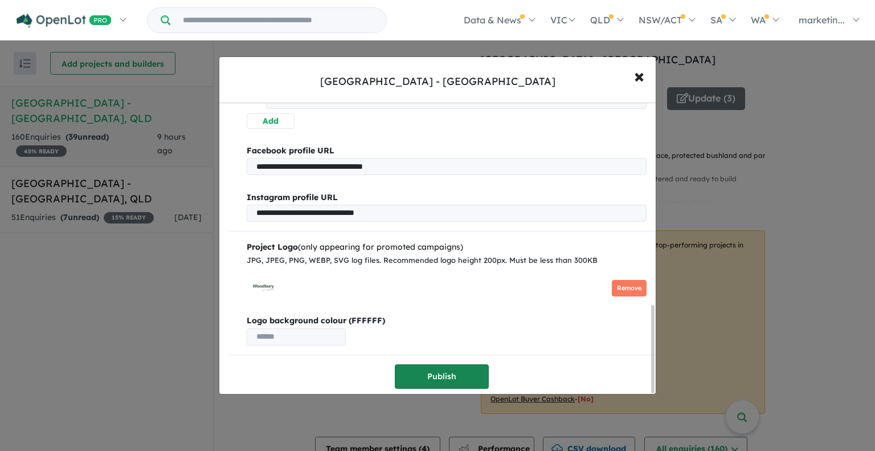
type input "***"
click at [438, 370] on button "Publish" at bounding box center [442, 376] width 94 height 25
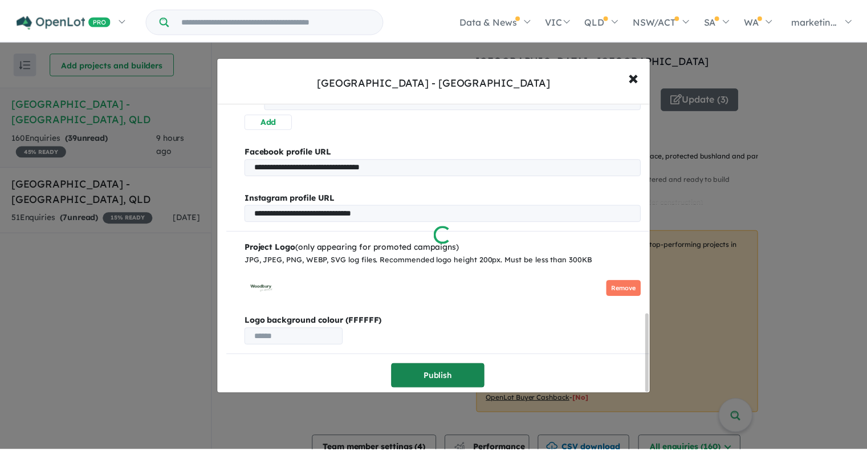
scroll to position [0, 0]
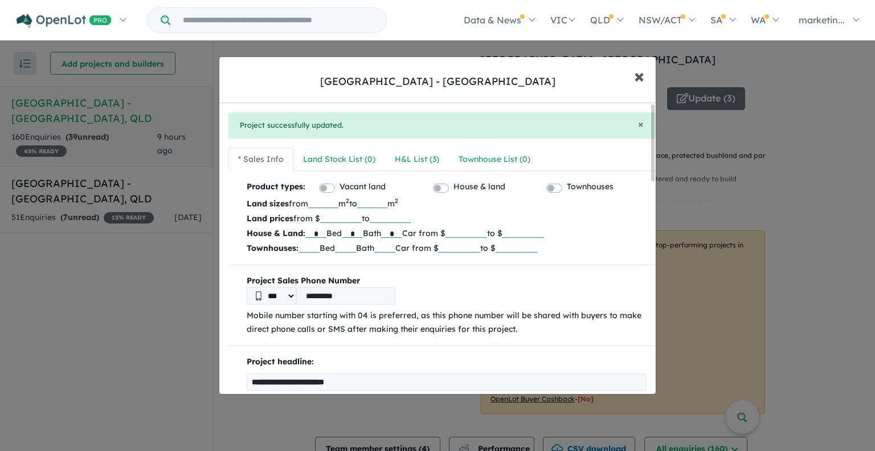
click at [632, 81] on button "× Close" at bounding box center [639, 75] width 33 height 31
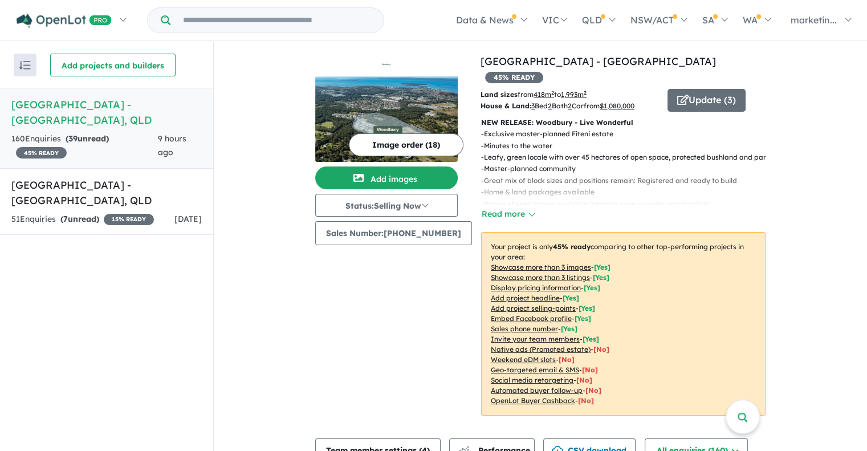
click at [382, 83] on img at bounding box center [386, 118] width 142 height 85
